Goal: Find specific page/section: Find specific page/section

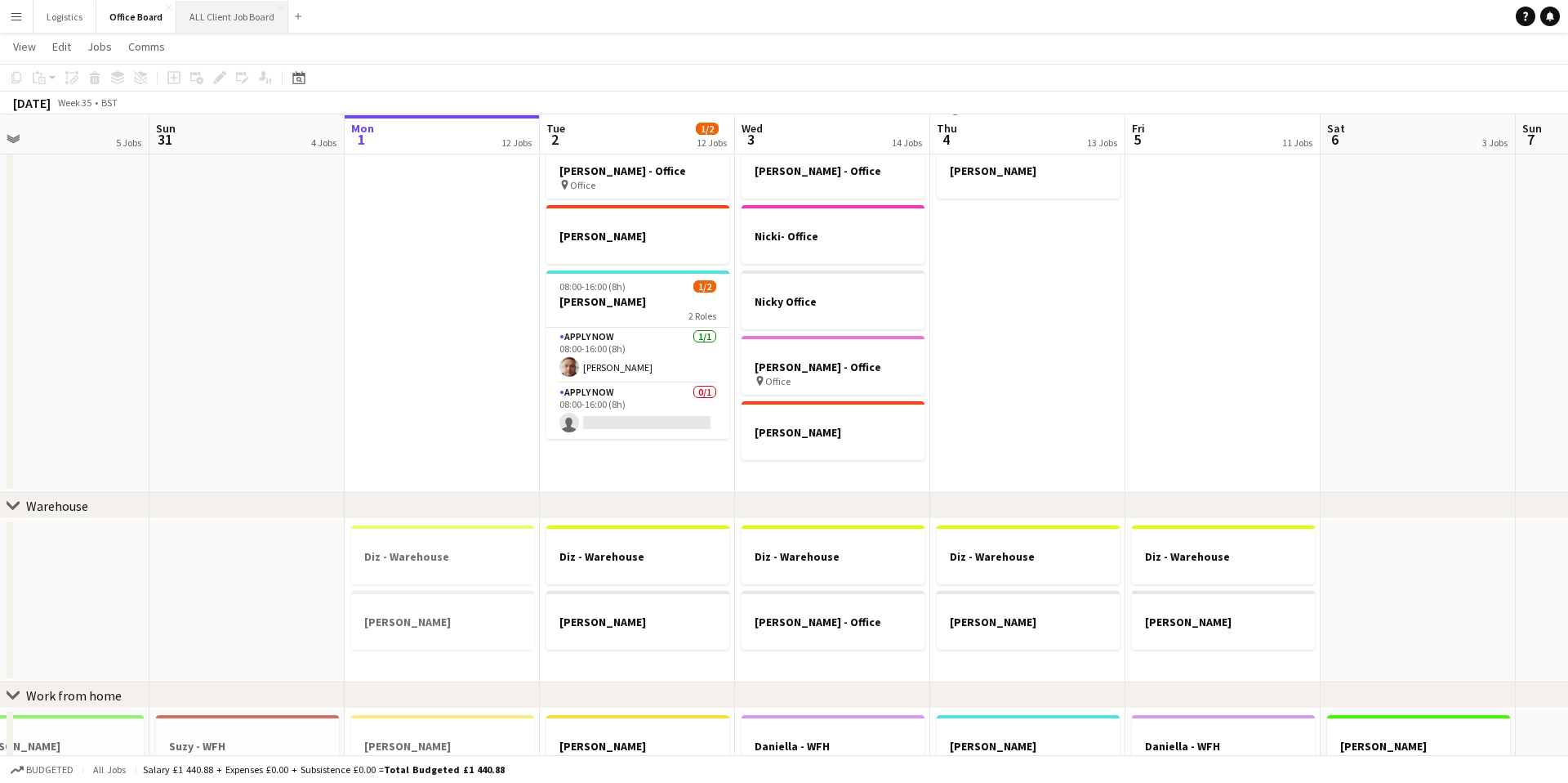
scroll to position [388, 0]
click at [242, 18] on button "ALL Client Job Board Close" at bounding box center [232, 17] width 112 height 32
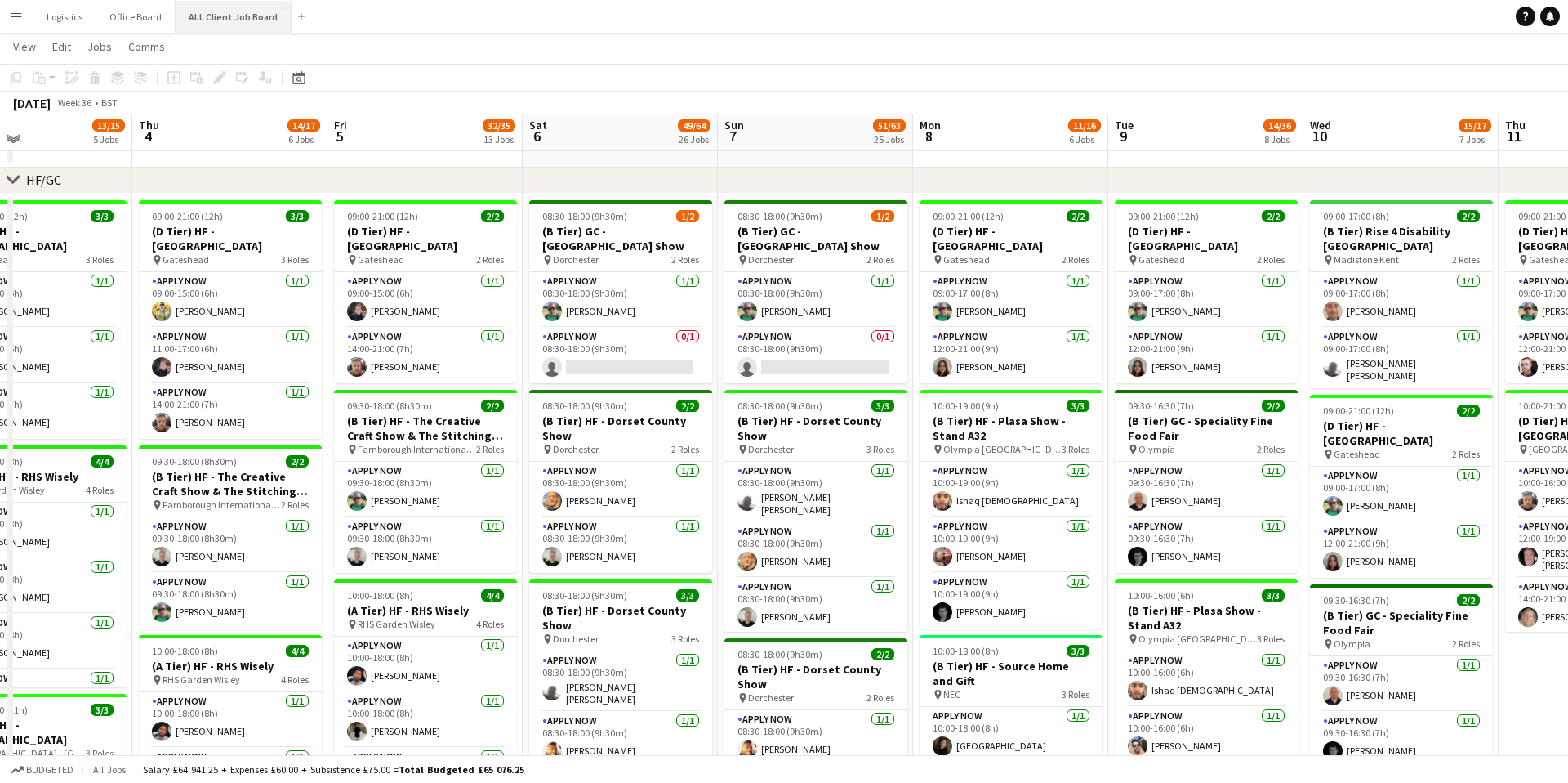
scroll to position [600, 0]
